Goal: Transaction & Acquisition: Purchase product/service

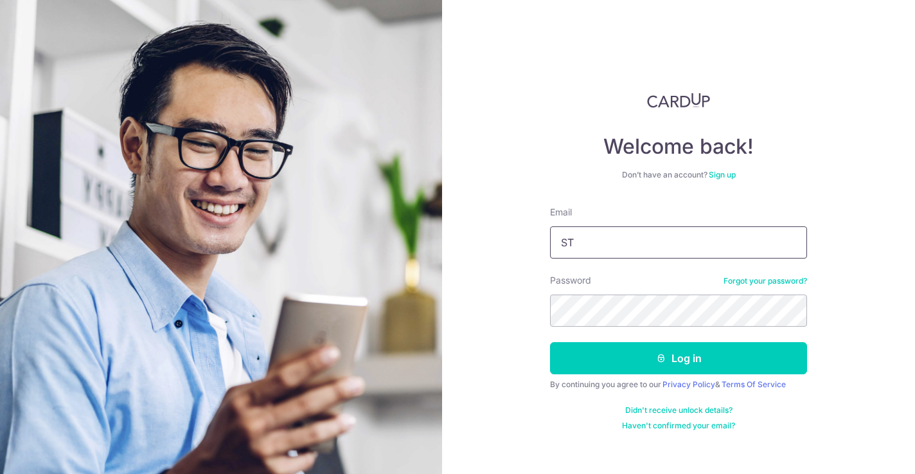
type input "S"
type input "stevenfoocf@thecellardoor.com.sg"
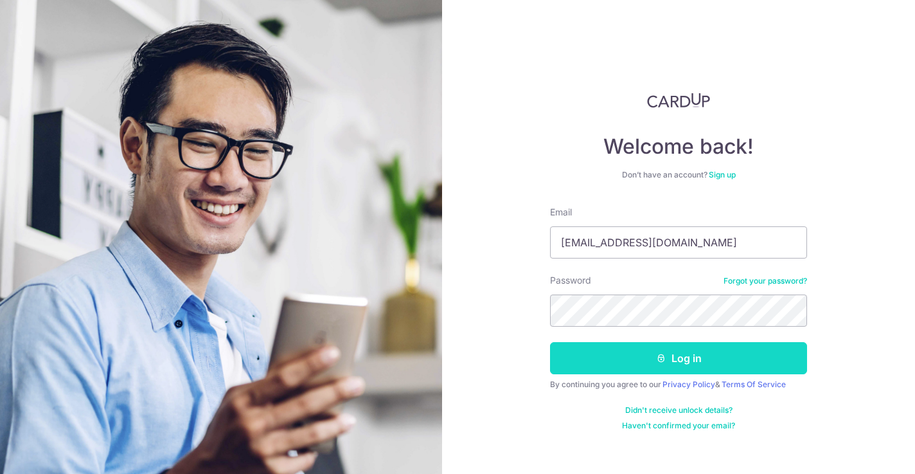
click at [680, 357] on button "Log in" at bounding box center [678, 358] width 257 height 32
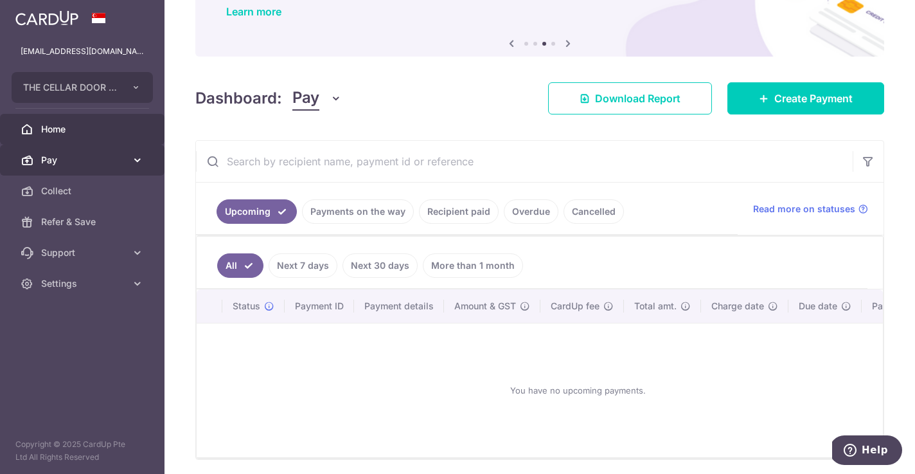
click at [103, 162] on span "Pay" at bounding box center [83, 160] width 85 height 13
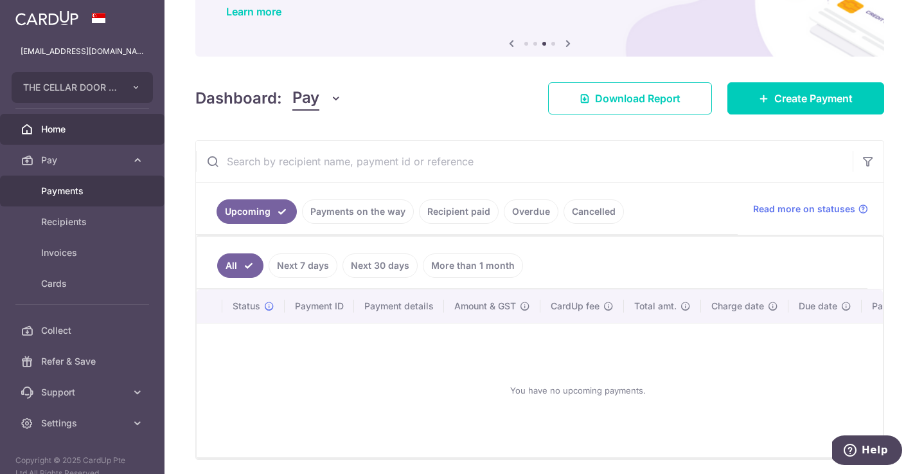
click at [84, 190] on span "Payments" at bounding box center [83, 191] width 85 height 13
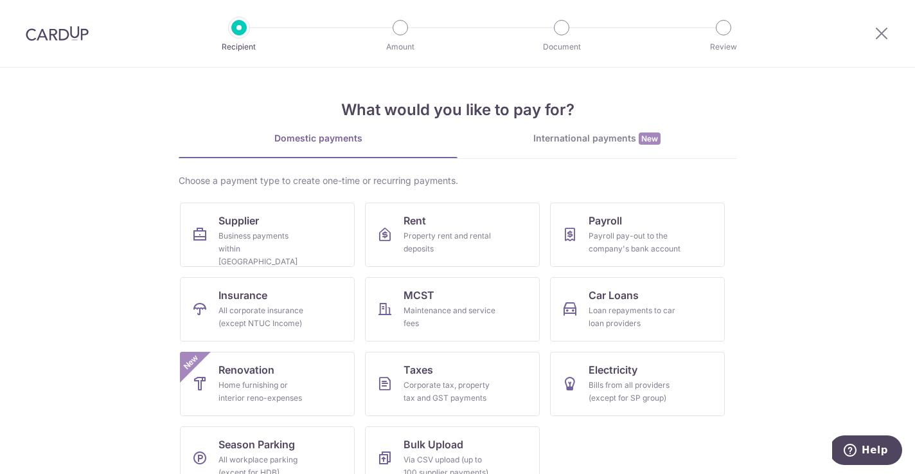
click at [556, 139] on div "International payments New" at bounding box center [597, 139] width 279 height 14
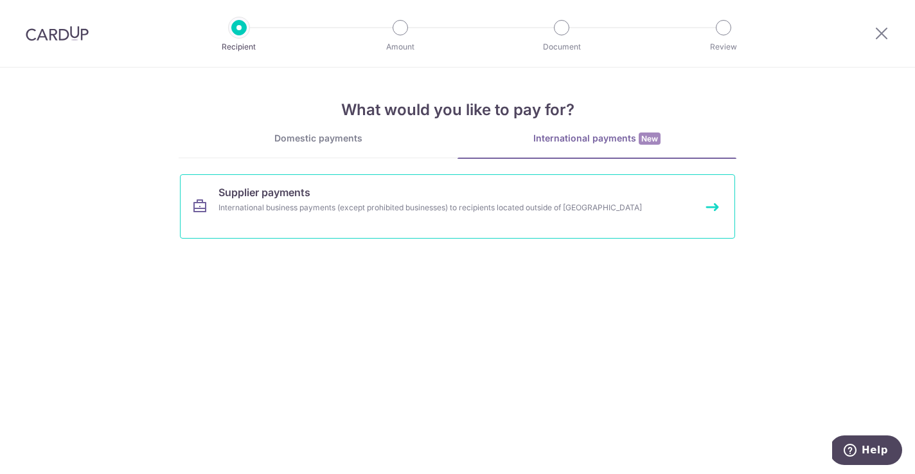
click at [255, 208] on div "International business payments (except prohibited businesses) to recipients lo…" at bounding box center [441, 207] width 444 height 13
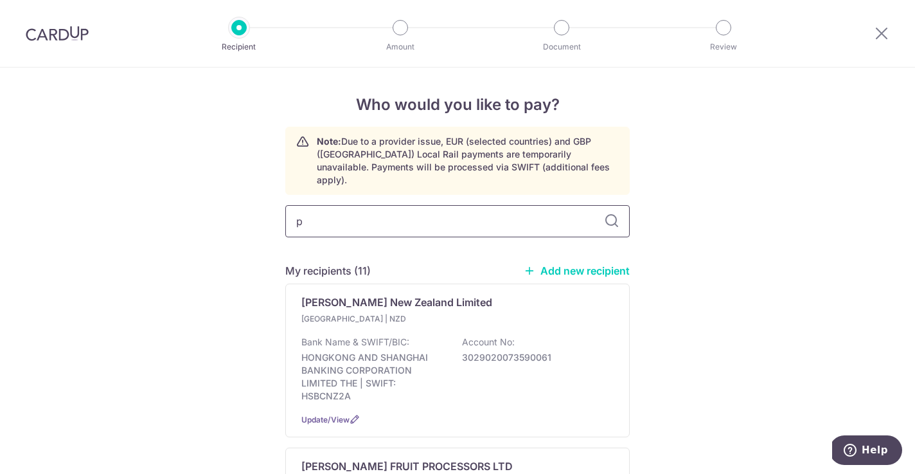
type input "pa"
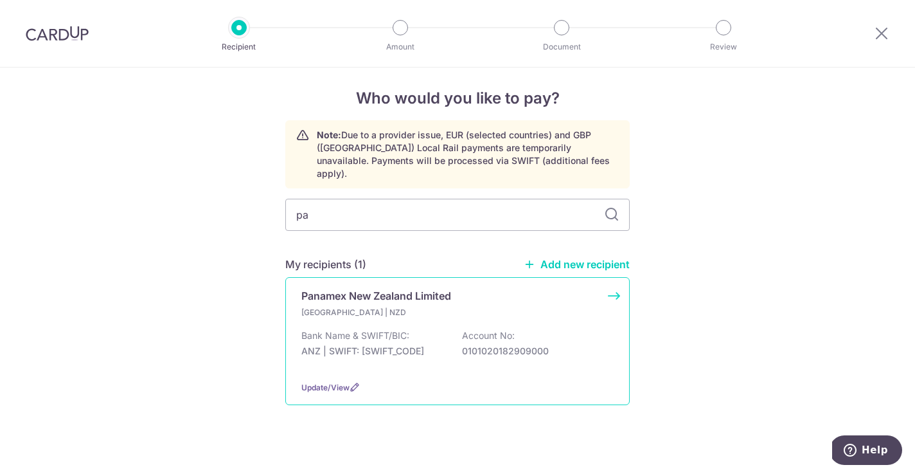
scroll to position [6, 0]
click at [359, 330] on p "Bank Name & SWIFT/BIC:" at bounding box center [356, 336] width 108 height 13
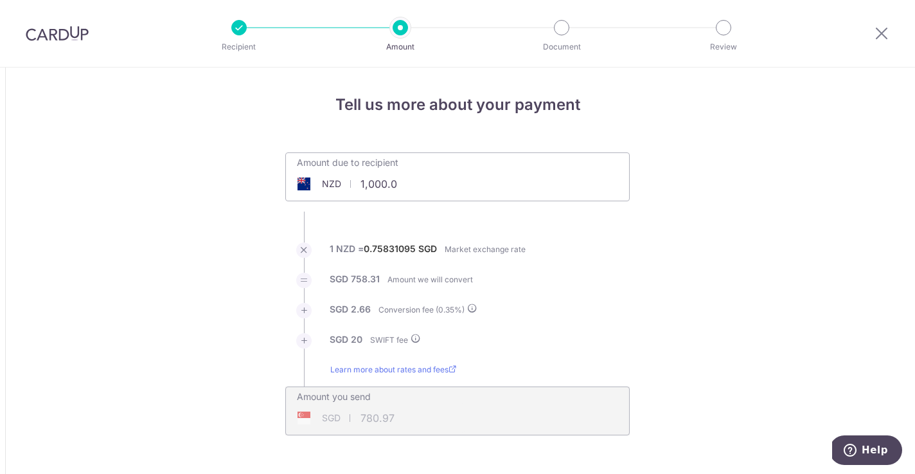
click at [409, 185] on input "1,000.0" at bounding box center [385, 184] width 199 height 30
type input "1"
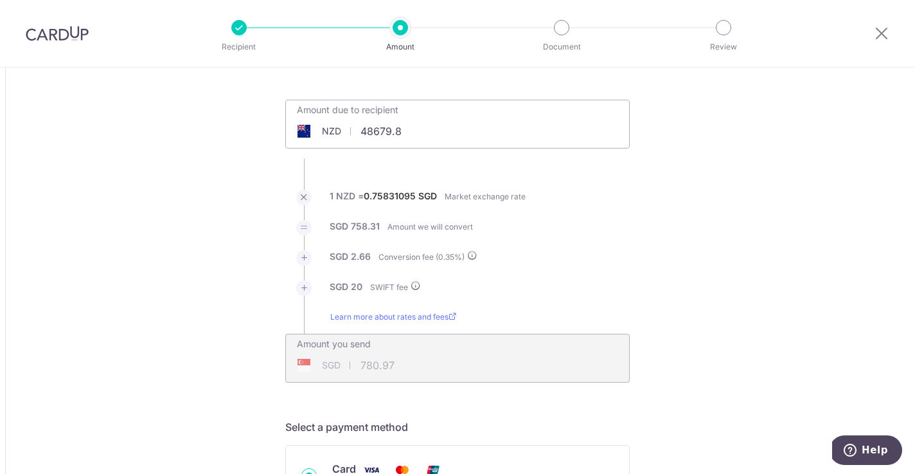
scroll to position [58, 0]
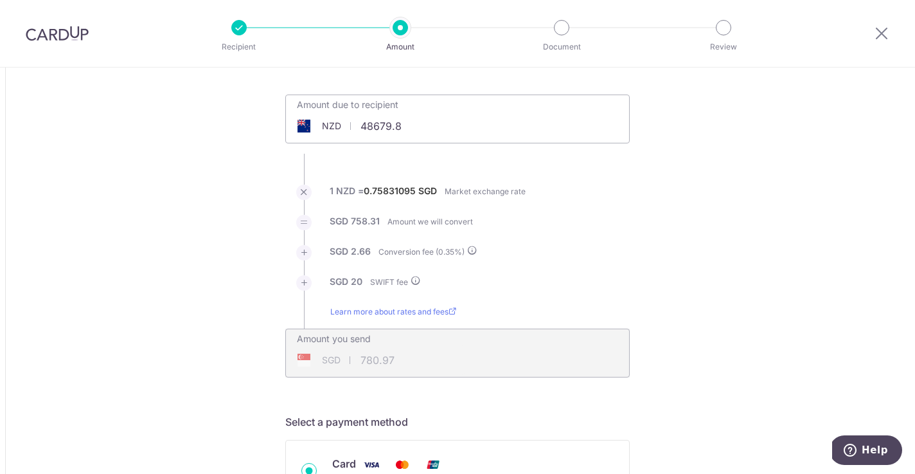
click at [611, 200] on li "1 NZD = 0.75831095 SGD Market exchange rate" at bounding box center [457, 200] width 345 height 30
type input "48,679.80"
type input "37,061.31"
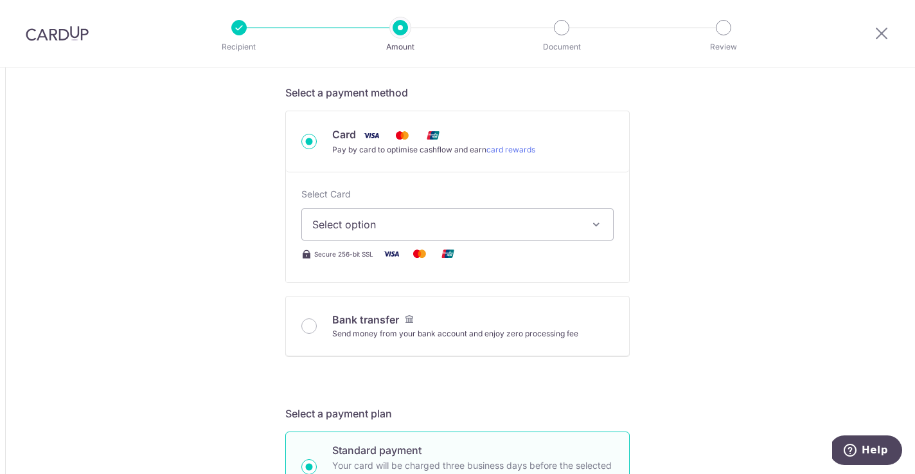
scroll to position [390, 0]
